Goal: Information Seeking & Learning: Check status

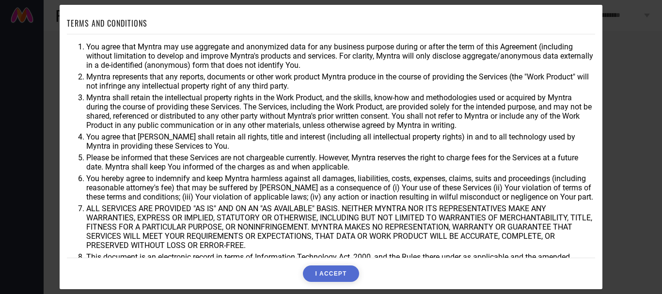
click at [326, 269] on button "I ACCEPT" at bounding box center [331, 273] width 56 height 16
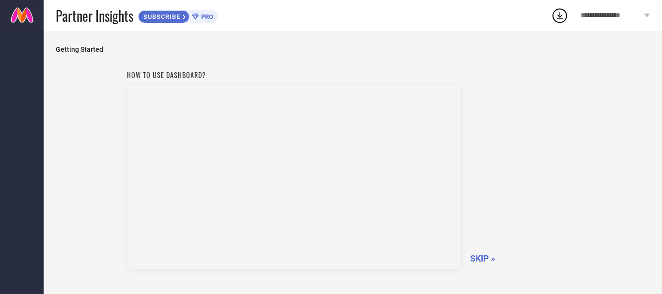
click at [483, 256] on span "SKIP »" at bounding box center [482, 258] width 25 height 10
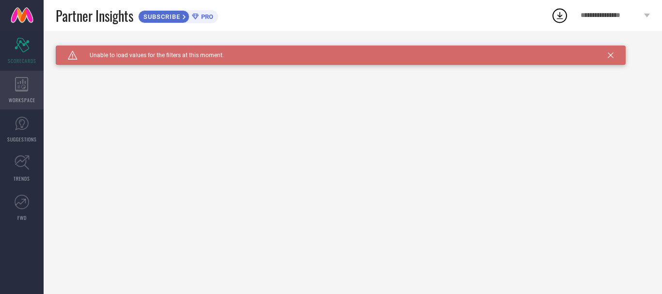
click at [20, 81] on icon at bounding box center [21, 84] width 13 height 15
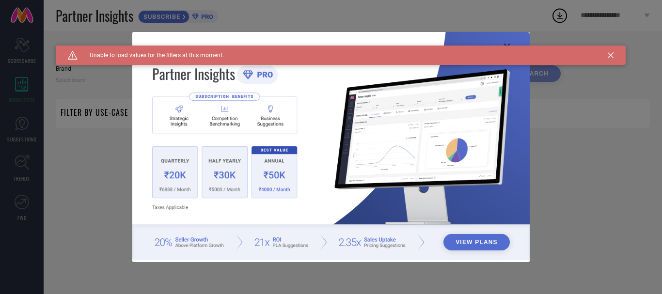
type input "1 STOP FASHION"
type input "All"
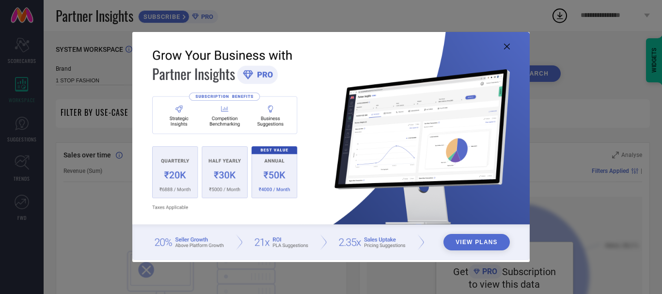
click at [580, 152] on div "View Plans" at bounding box center [331, 147] width 662 height 294
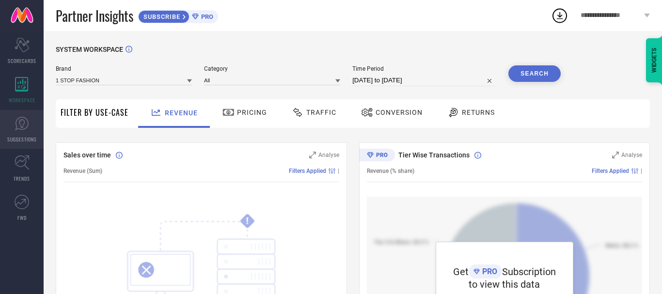
click at [29, 123] on icon at bounding box center [22, 124] width 14 height 14
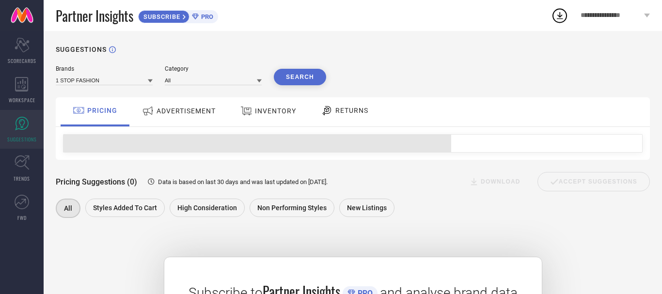
click at [185, 108] on span "ADVERTISEMENT" at bounding box center [185, 111] width 59 height 8
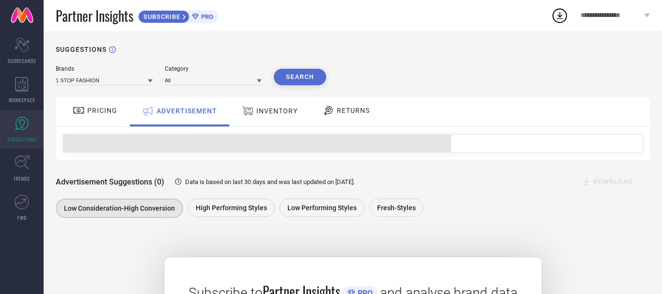
click at [263, 114] on span "INVENTORY" at bounding box center [276, 111] width 41 height 8
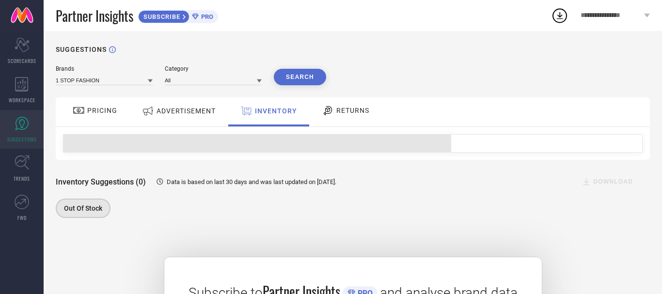
click at [334, 110] on div at bounding box center [329, 111] width 15 height 12
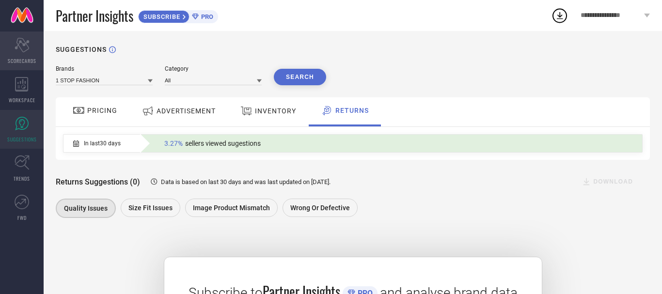
click at [6, 47] on div "Scorecard SCORECARDS" at bounding box center [22, 50] width 44 height 39
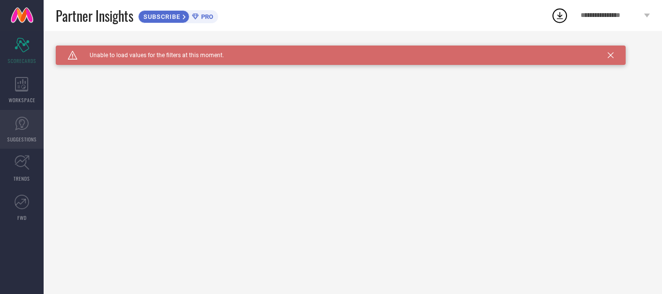
click at [28, 129] on icon at bounding box center [22, 123] width 15 height 15
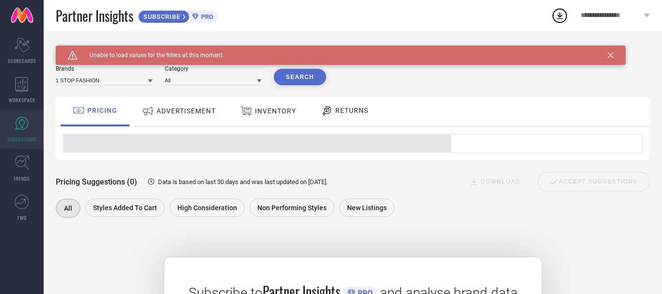
click at [347, 110] on span "RETURNS" at bounding box center [351, 111] width 33 height 8
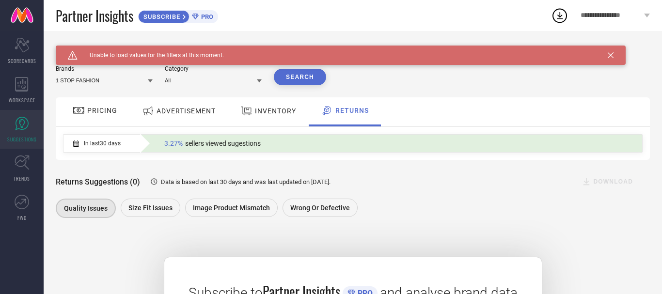
click at [178, 144] on span "3.27%" at bounding box center [173, 143] width 18 height 8
click at [284, 107] on div "INVENTORY" at bounding box center [268, 110] width 61 height 17
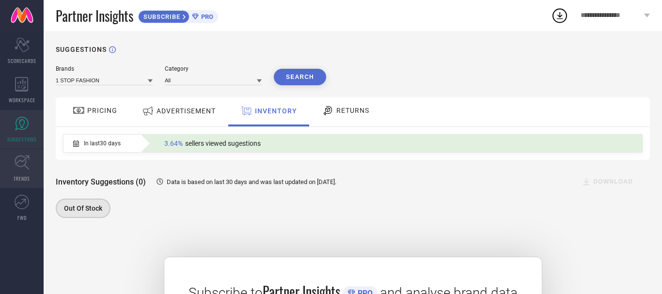
click at [24, 168] on icon at bounding box center [22, 162] width 15 height 15
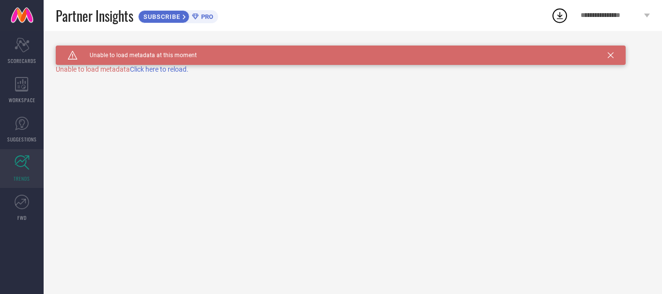
click at [148, 70] on span "Click here to reload." at bounding box center [159, 69] width 59 height 8
click at [18, 210] on link "FWD" at bounding box center [22, 207] width 44 height 39
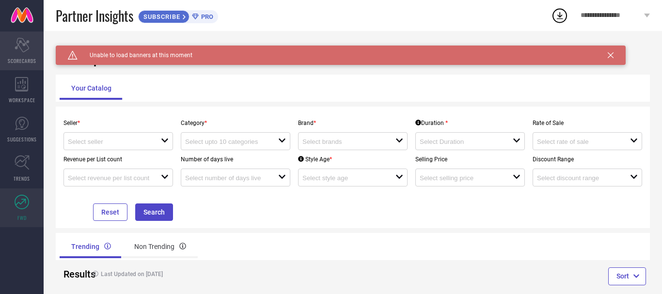
click at [13, 45] on div "Scorecard SCORECARDS" at bounding box center [22, 50] width 44 height 39
